Goal: Information Seeking & Learning: Find specific fact

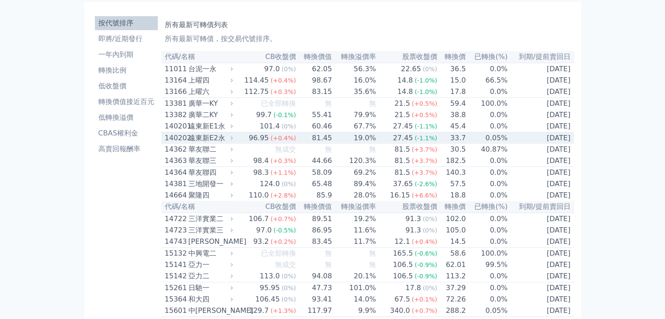
scroll to position [44, 0]
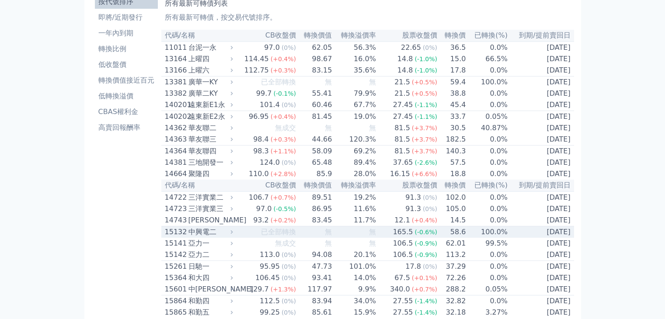
click at [190, 237] on div "中興電二" at bounding box center [210, 232] width 43 height 10
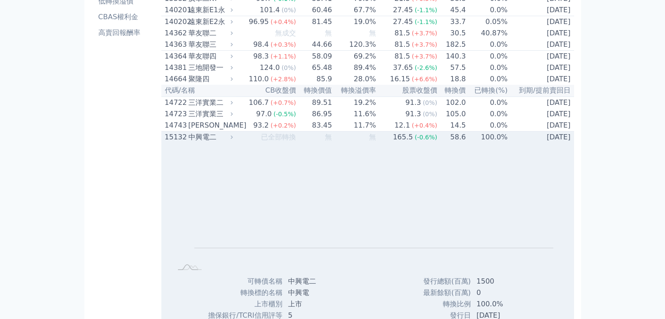
scroll to position [0, 0]
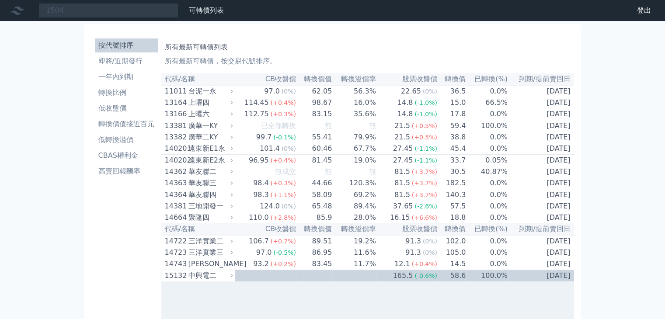
click at [127, 40] on li "按代號排序" at bounding box center [126, 45] width 63 height 10
click at [123, 43] on li "按代號排序" at bounding box center [126, 45] width 63 height 10
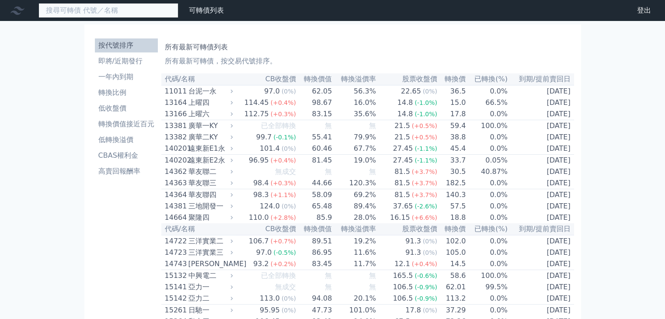
click at [79, 11] on input at bounding box center [108, 10] width 140 height 15
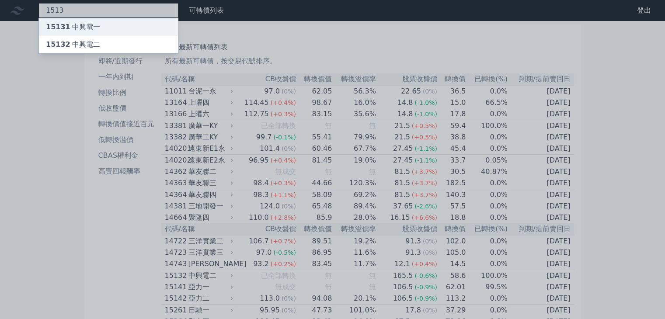
type input "1513"
click at [73, 25] on div "15131 中興電一" at bounding box center [73, 27] width 54 height 10
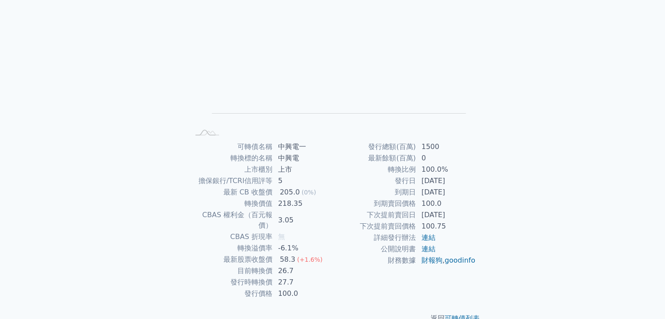
scroll to position [86, 0]
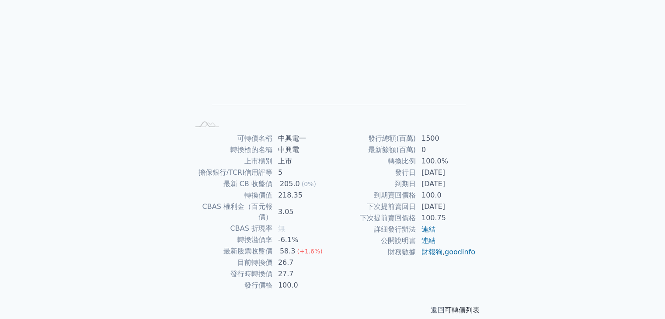
click at [462, 306] on link "可轉債列表" at bounding box center [462, 310] width 35 height 8
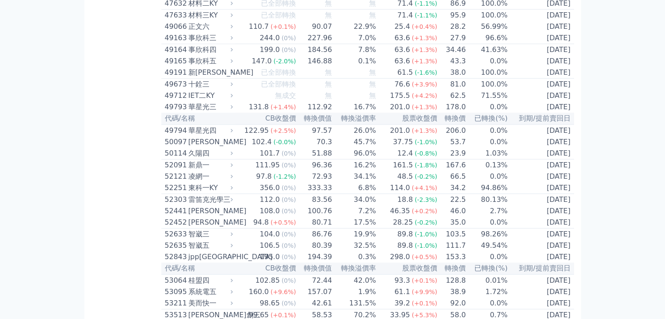
scroll to position [2712, 0]
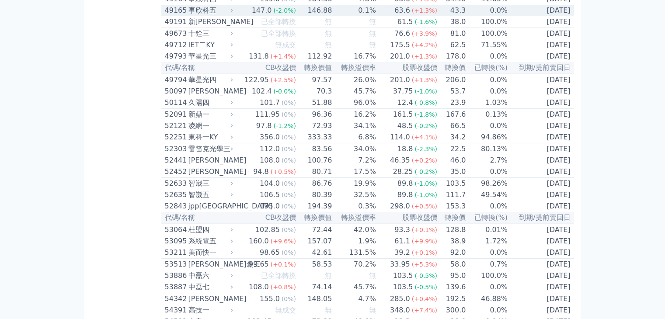
click at [171, 16] on div "49165" at bounding box center [175, 10] width 21 height 10
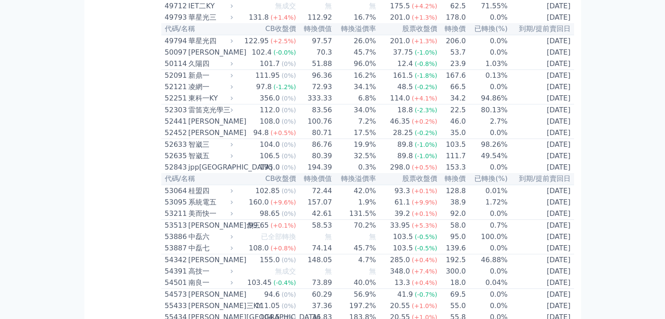
scroll to position [3324, 0]
